Goal: Navigation & Orientation: Find specific page/section

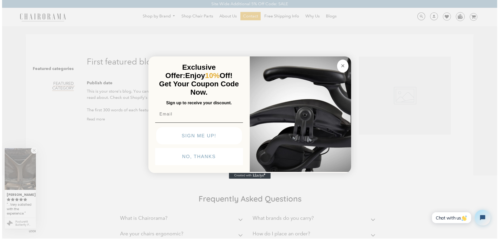
scroll to position [305, 0]
click at [344, 68] on circle "Close dialog" at bounding box center [343, 66] width 6 height 6
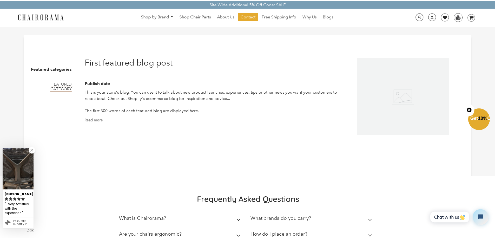
scroll to position [304, 0]
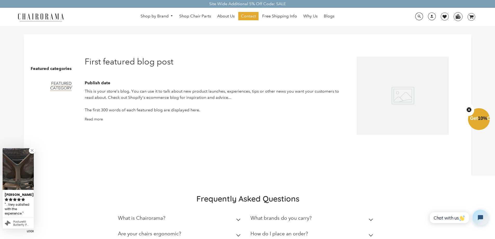
click at [162, 16] on link "Shop by Brand" at bounding box center [157, 16] width 38 height 8
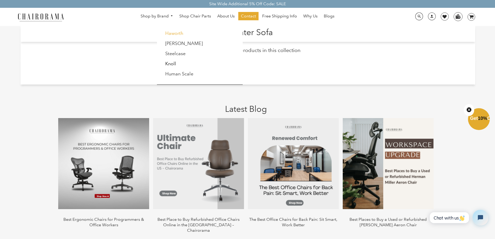
click at [173, 35] on link "Haworth" at bounding box center [174, 33] width 18 height 6
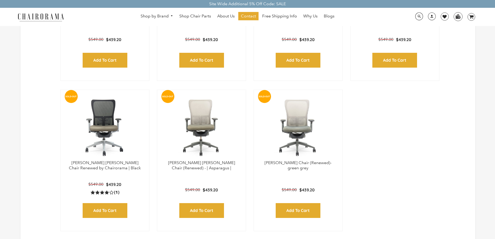
scroll to position [104, 0]
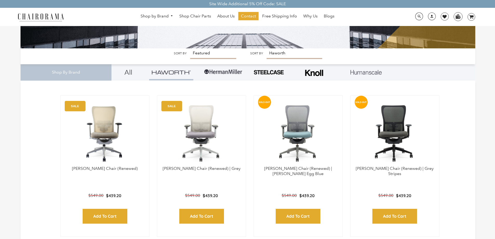
click at [42, 22] on div "Shop by Brand Haworth Herman Miller Steelcase Knoll Human Scale" at bounding box center [247, 17] width 495 height 18
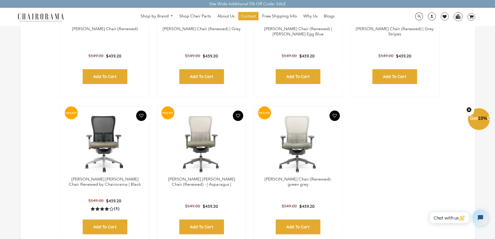
scroll to position [114, 0]
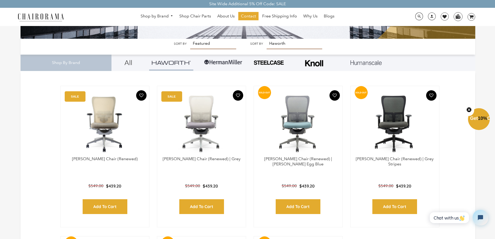
click at [44, 17] on img at bounding box center [41, 16] width 52 height 9
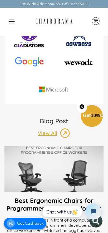
scroll to position [1188, 0]
